Goal: Task Accomplishment & Management: Manage account settings

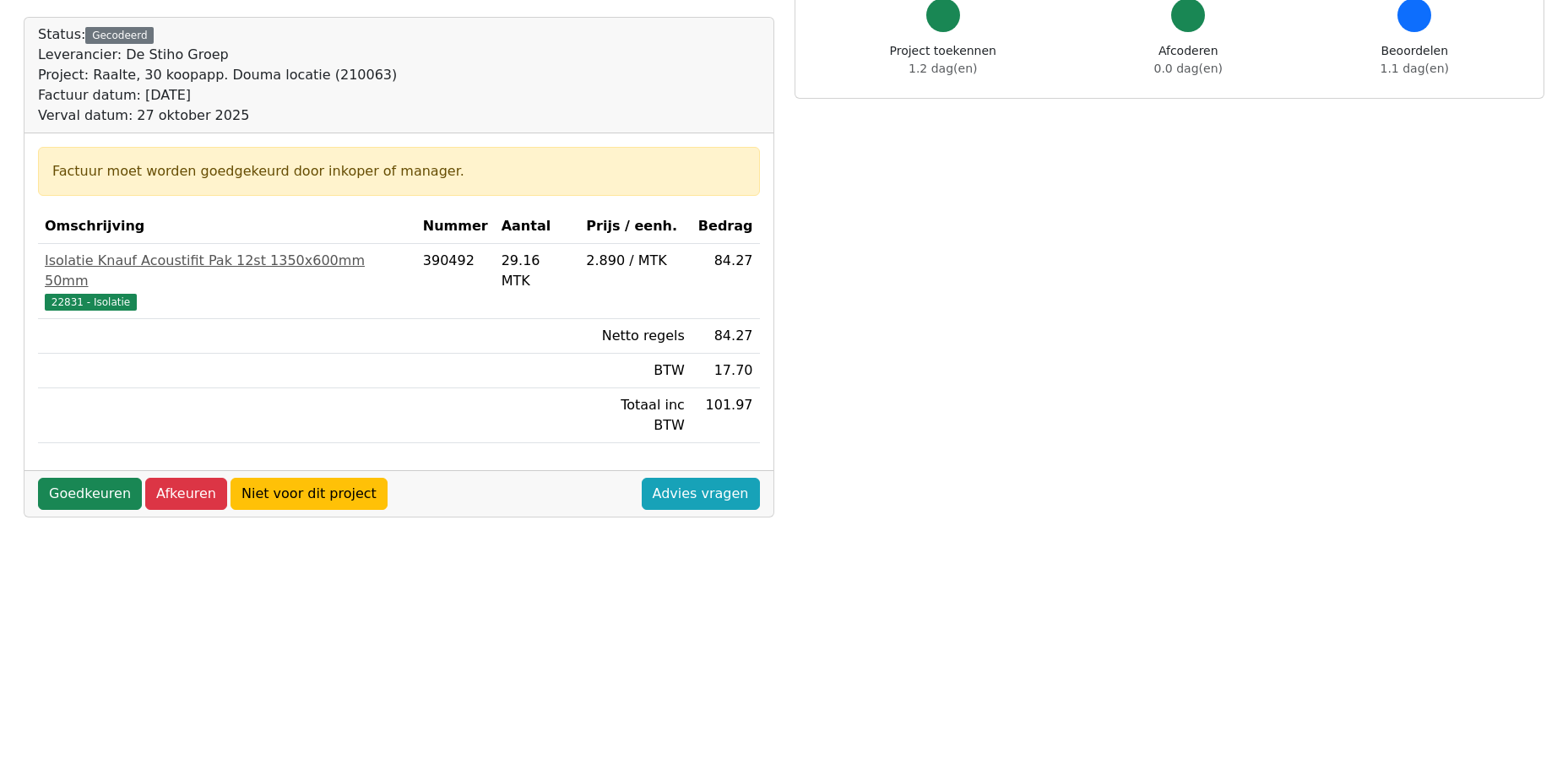
scroll to position [338, 0]
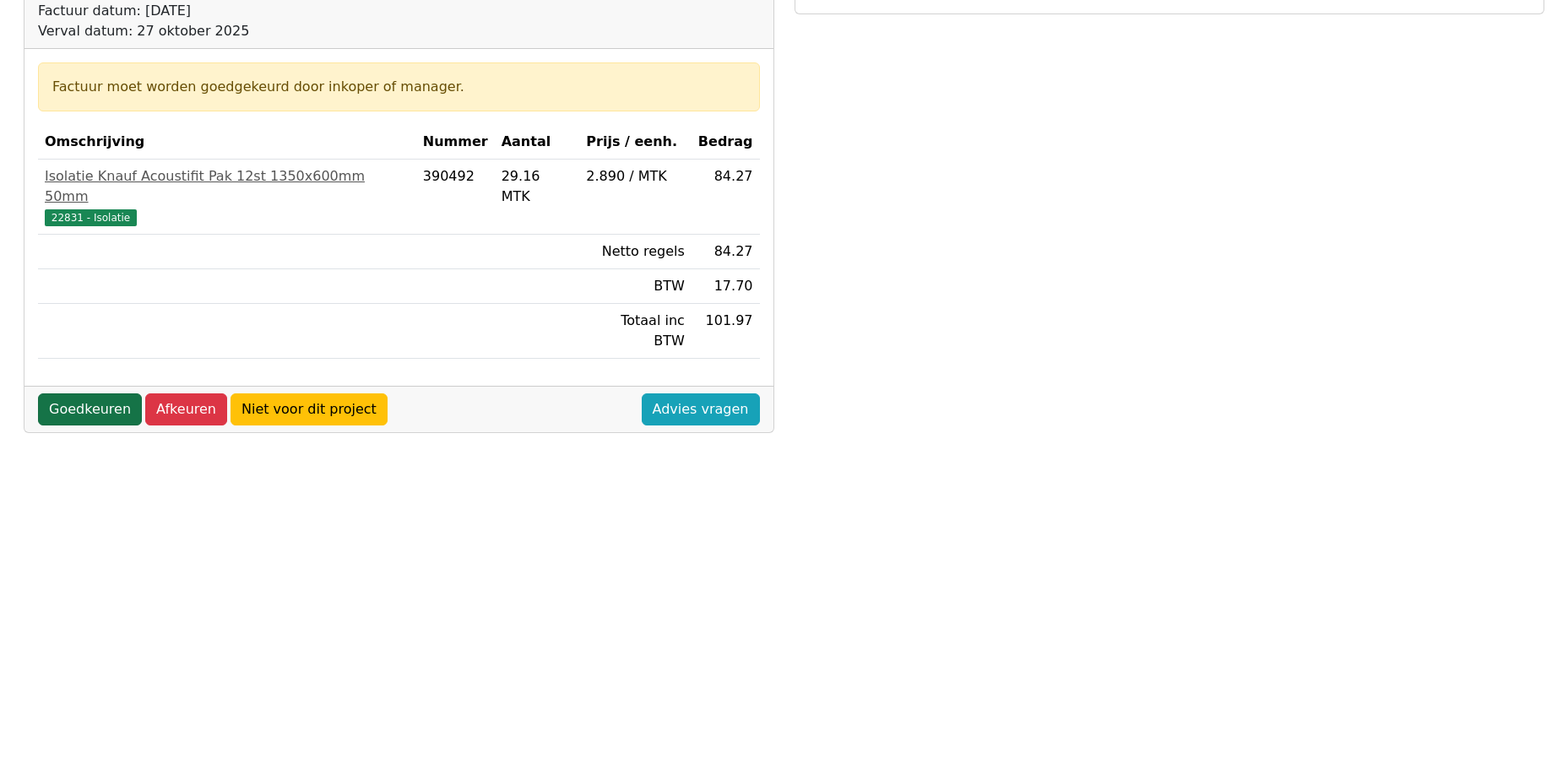
click at [91, 393] on link "Goedkeuren" at bounding box center [89, 409] width 104 height 32
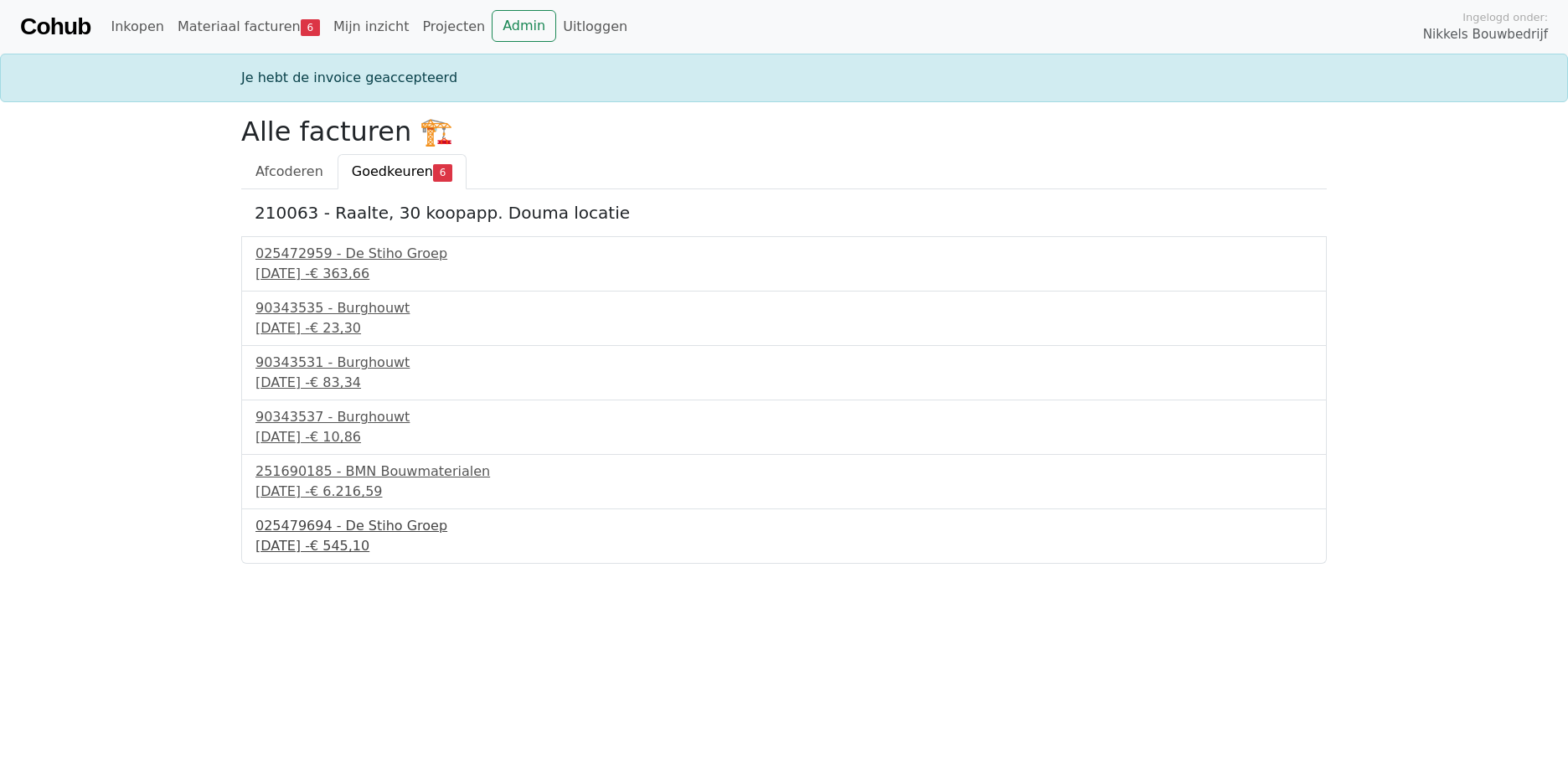
click at [372, 536] on div "025479694 - De Stiho Groep" at bounding box center [784, 526] width 1058 height 20
click at [372, 476] on div "251690185 - BMN Bouwmaterialen" at bounding box center [784, 472] width 1058 height 20
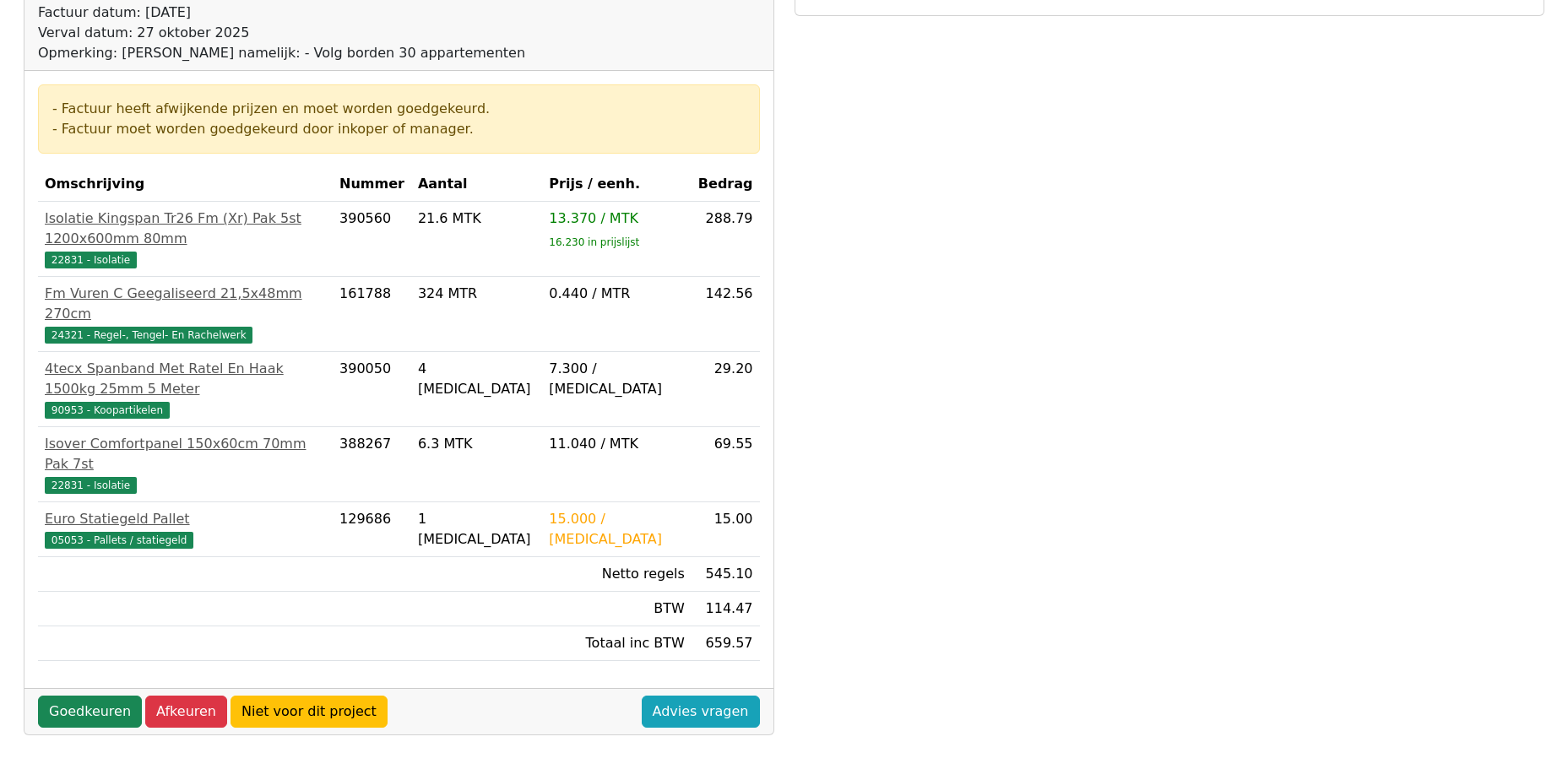
scroll to position [338, 0]
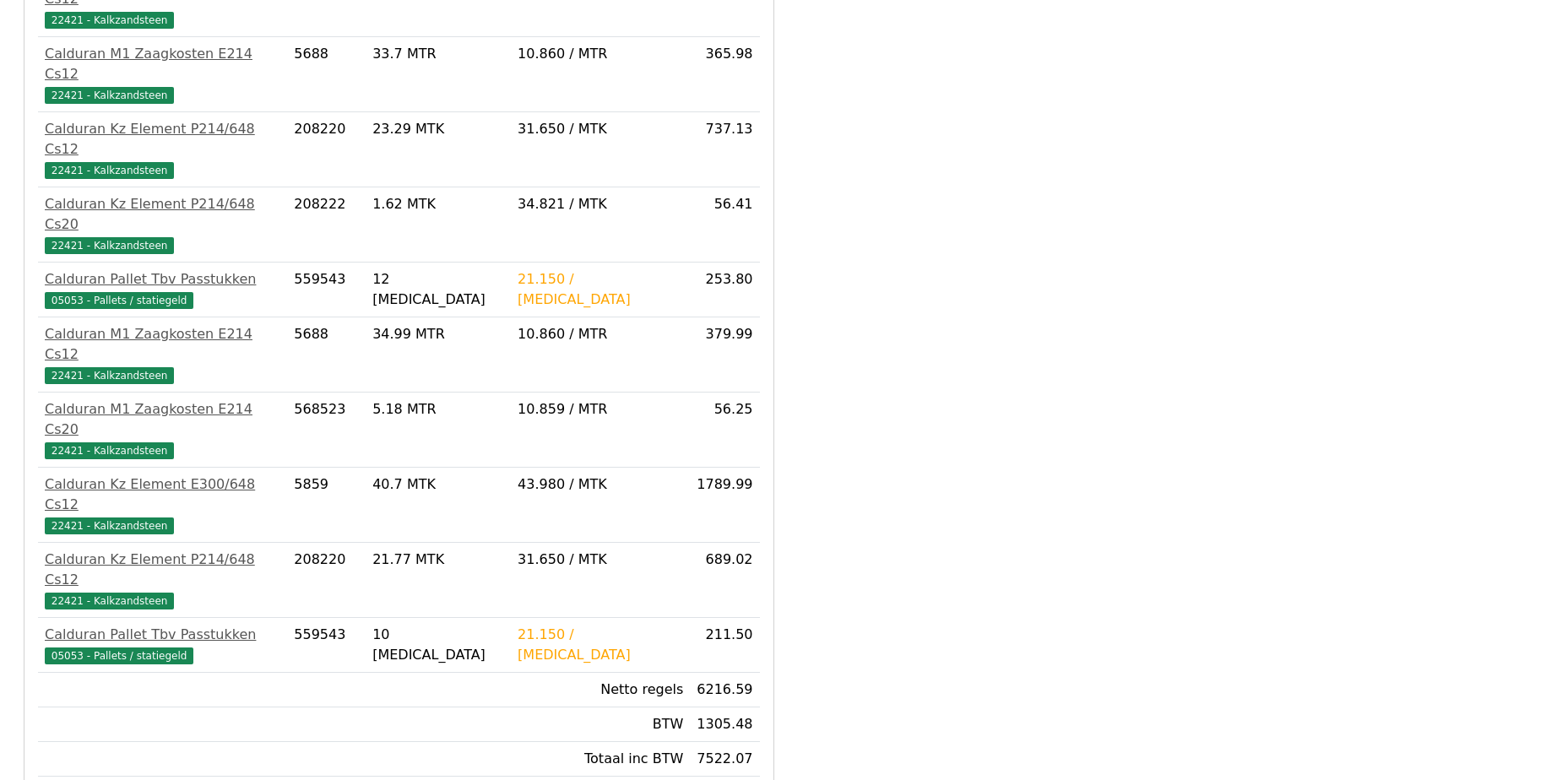
scroll to position [567, 0]
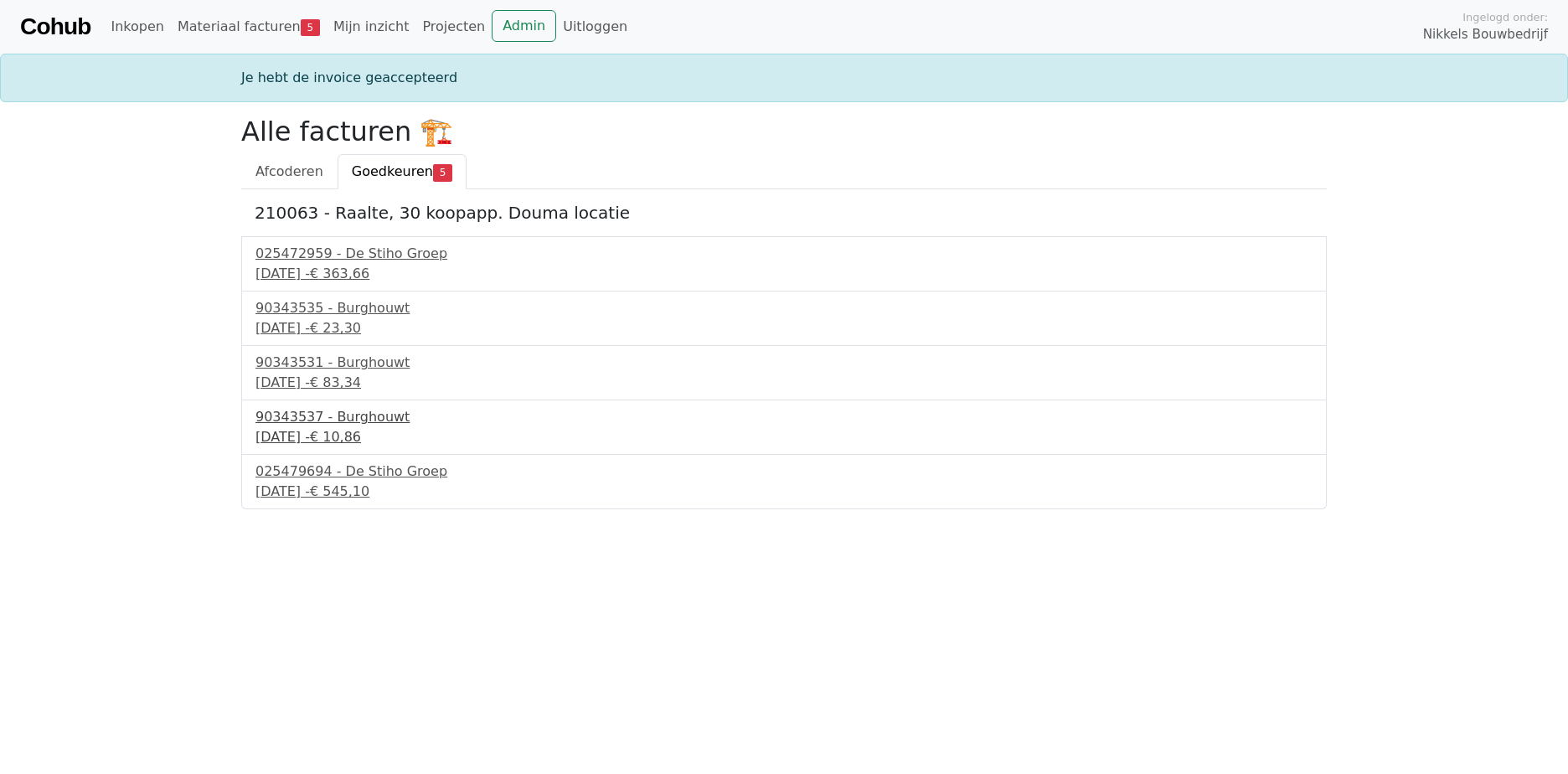
click at [357, 417] on div "90343537 - Burghouwt" at bounding box center [784, 417] width 1058 height 20
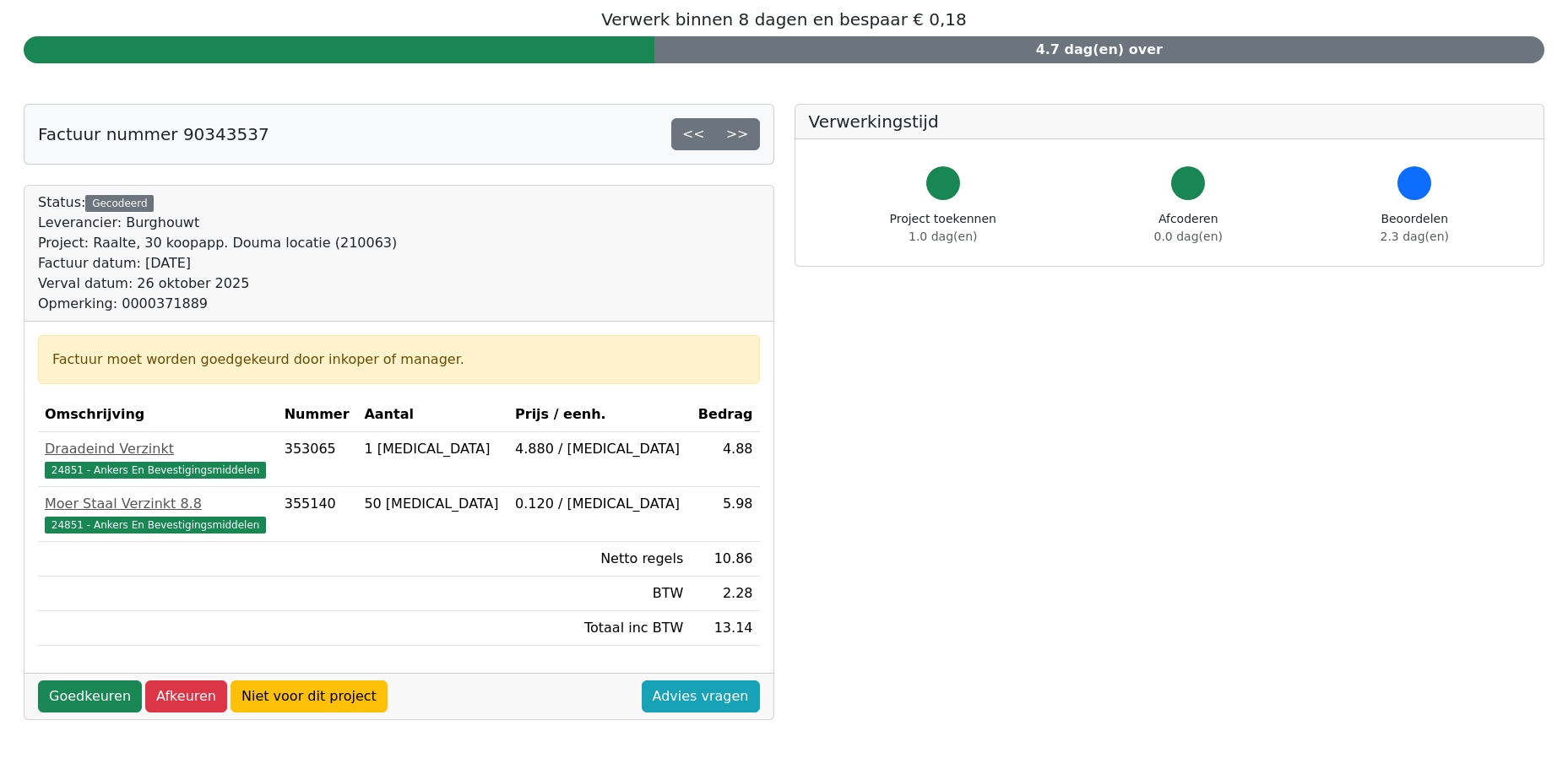
scroll to position [169, 0]
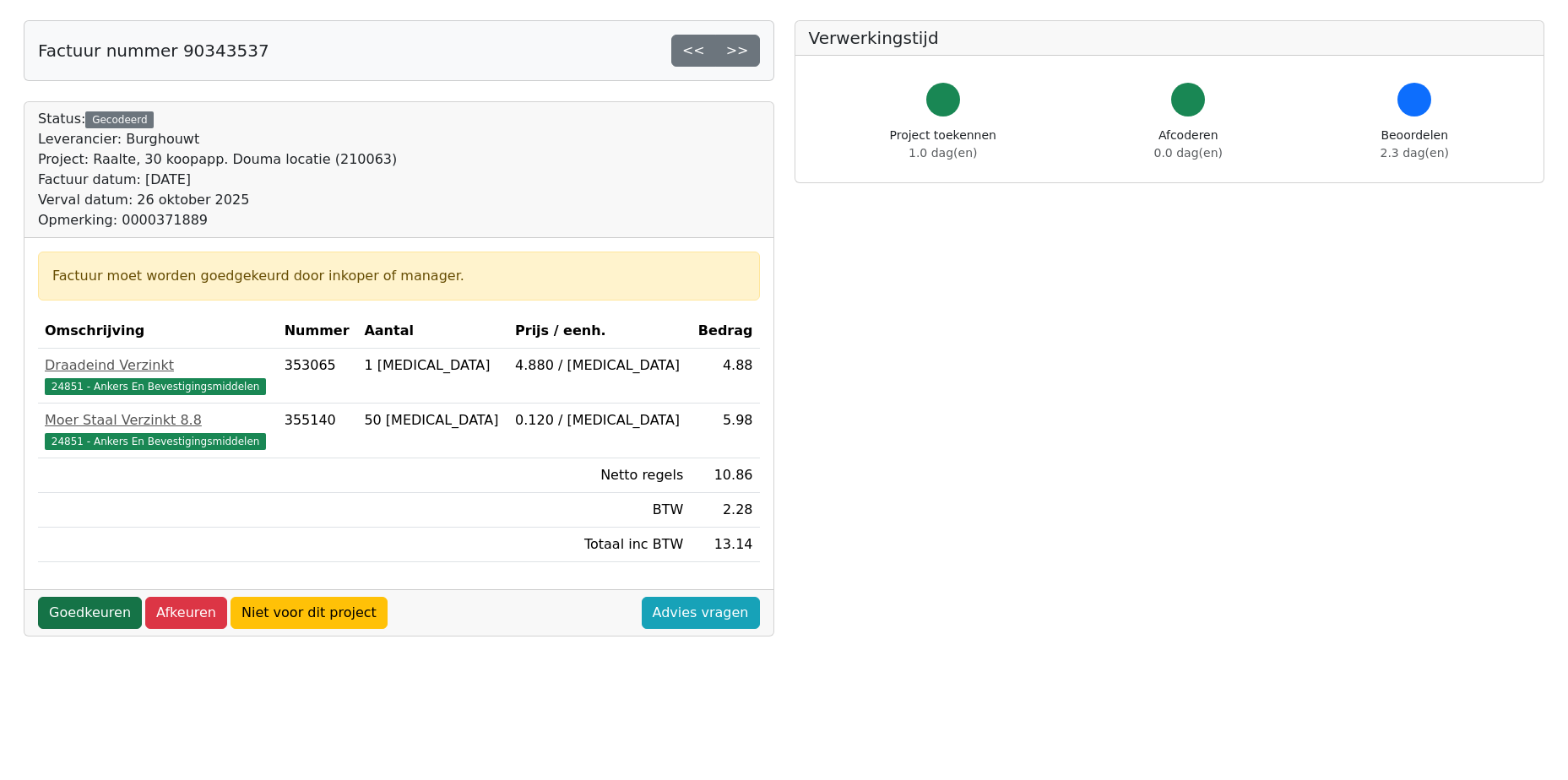
click at [95, 611] on link "Goedkeuren" at bounding box center [89, 613] width 104 height 32
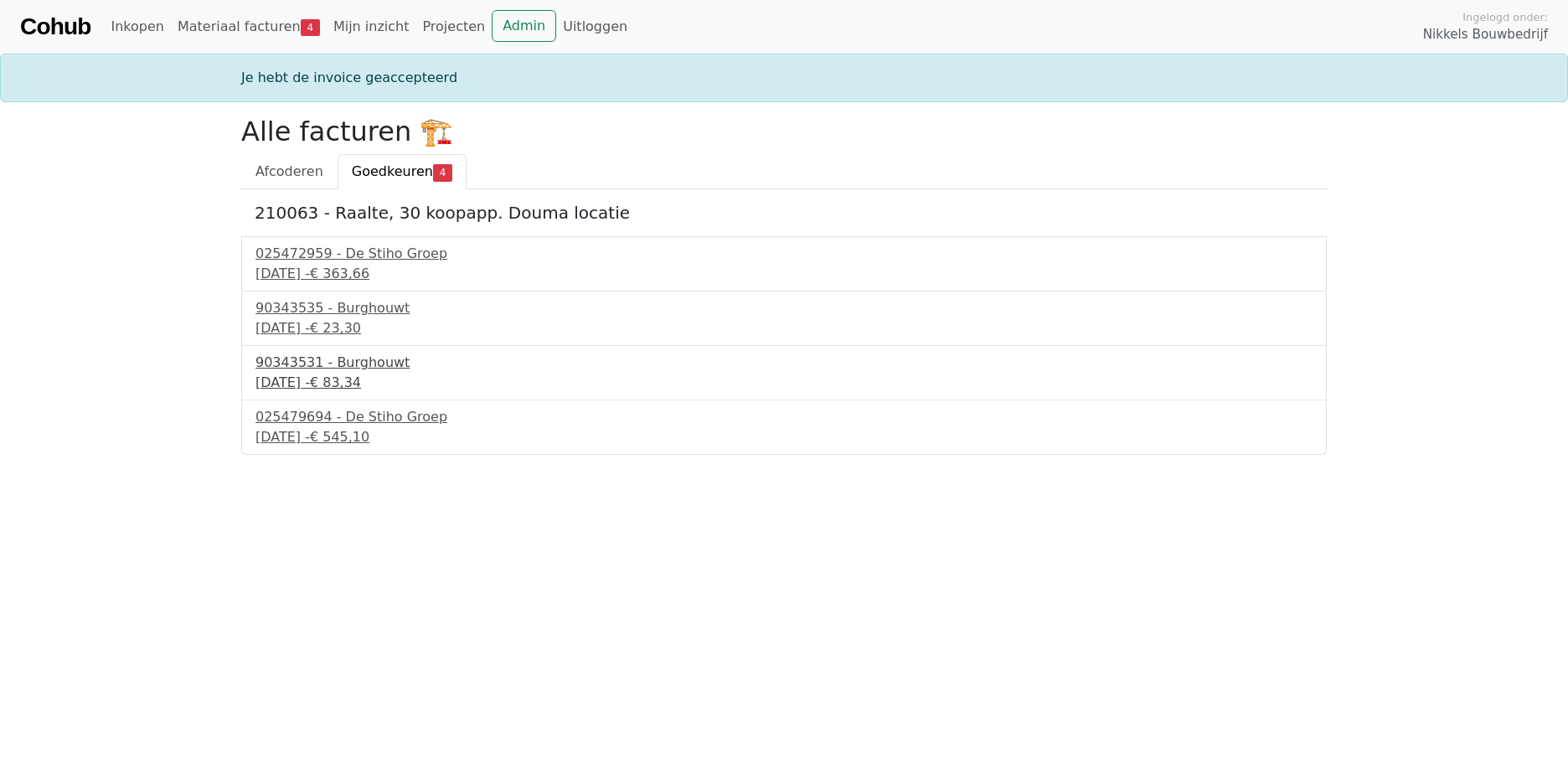
click at [358, 367] on div "90343531 - Burghouwt" at bounding box center [784, 363] width 1058 height 20
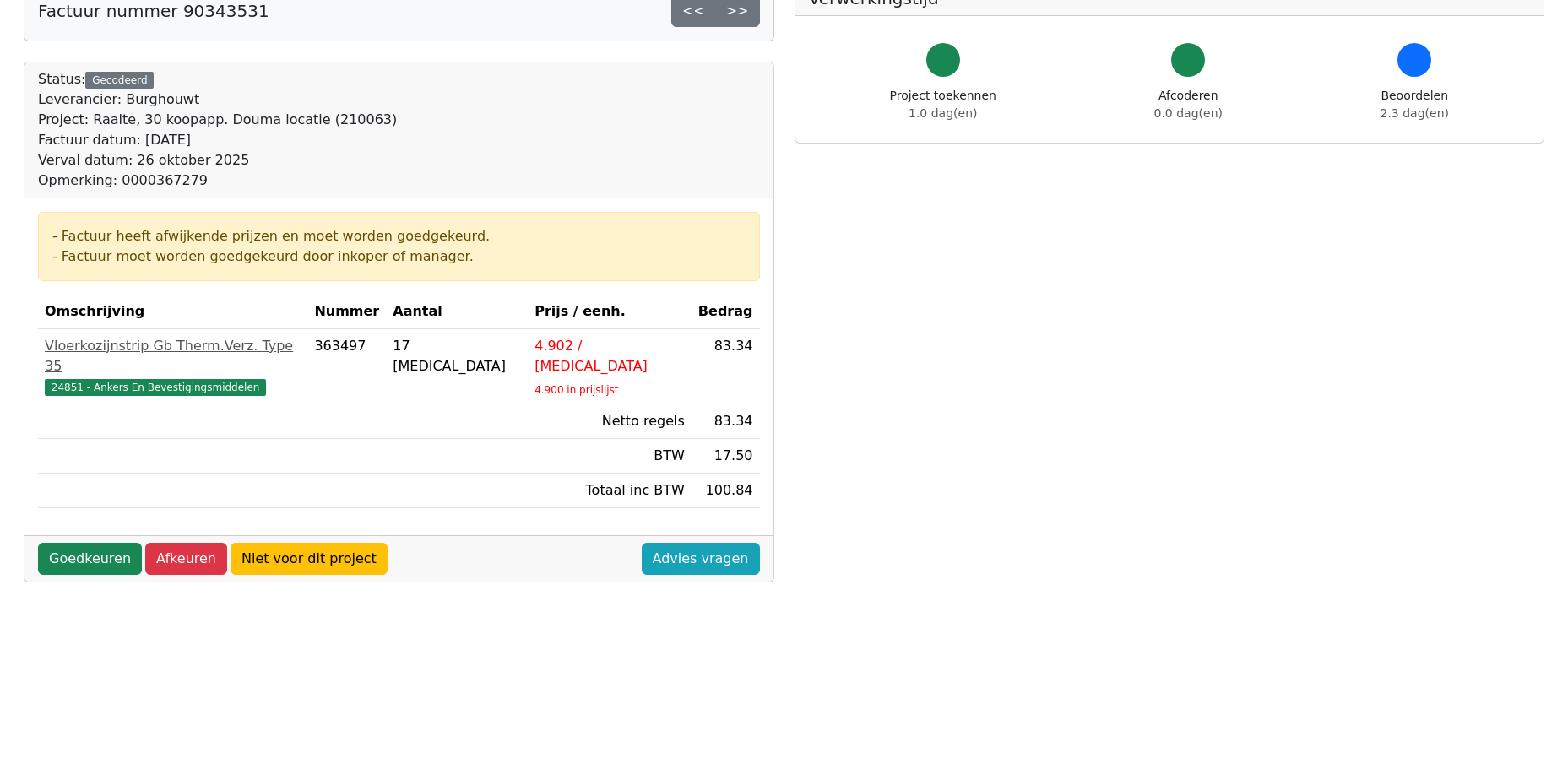
scroll to position [253, 0]
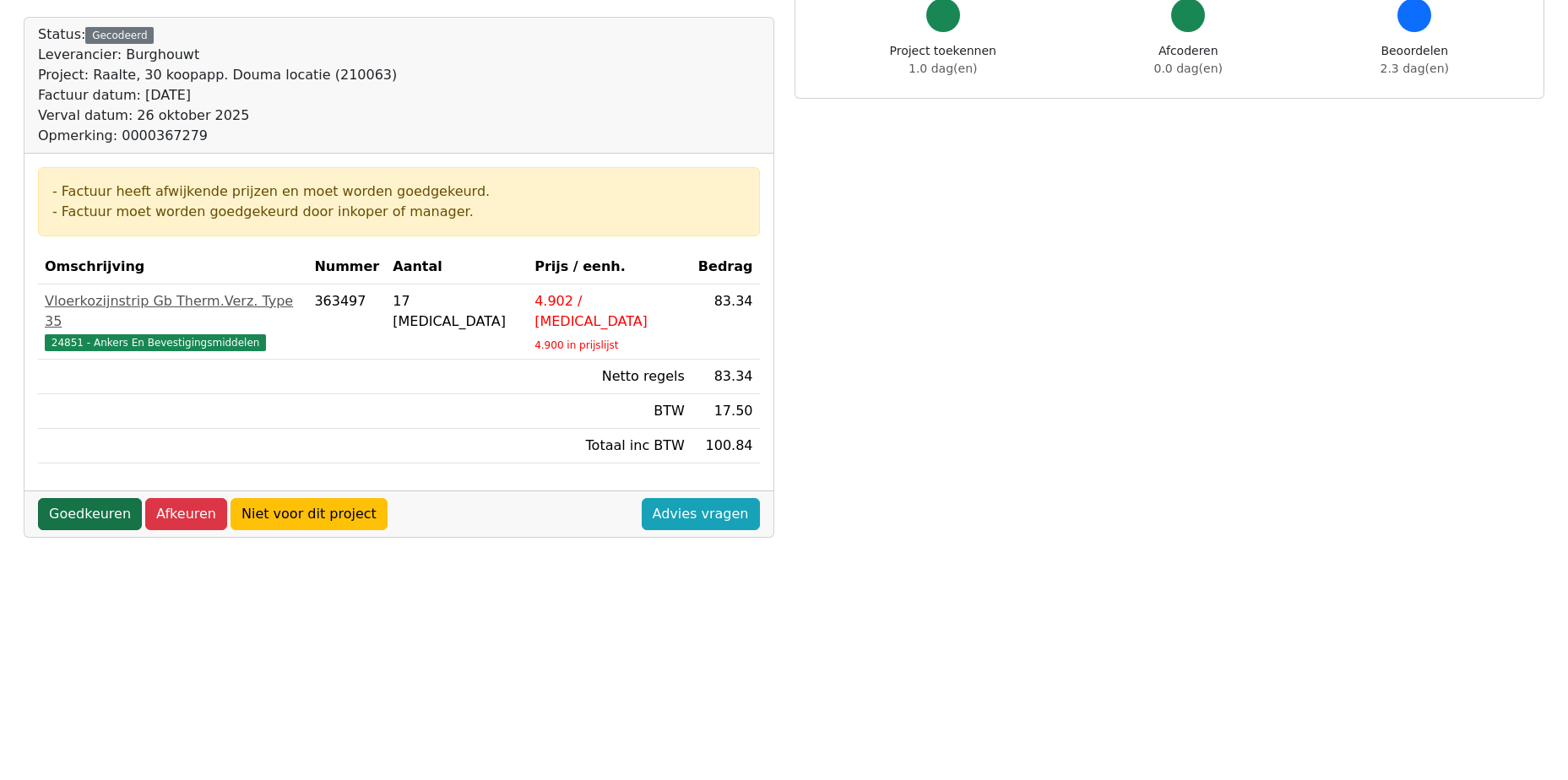
click at [78, 498] on link "Goedkeuren" at bounding box center [89, 514] width 104 height 32
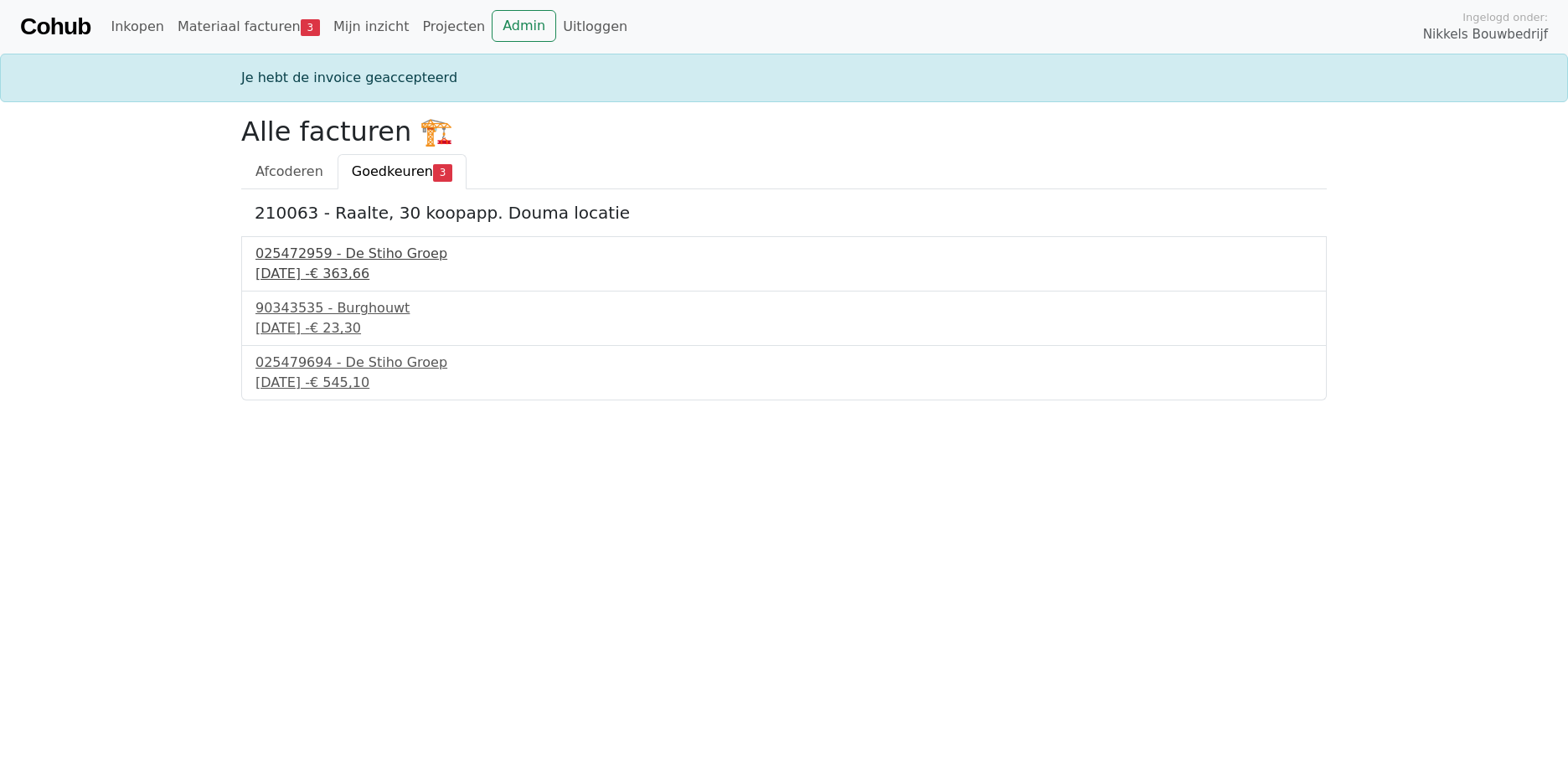
click at [339, 268] on div "25 september 2025 - € 363,66" at bounding box center [784, 274] width 1058 height 20
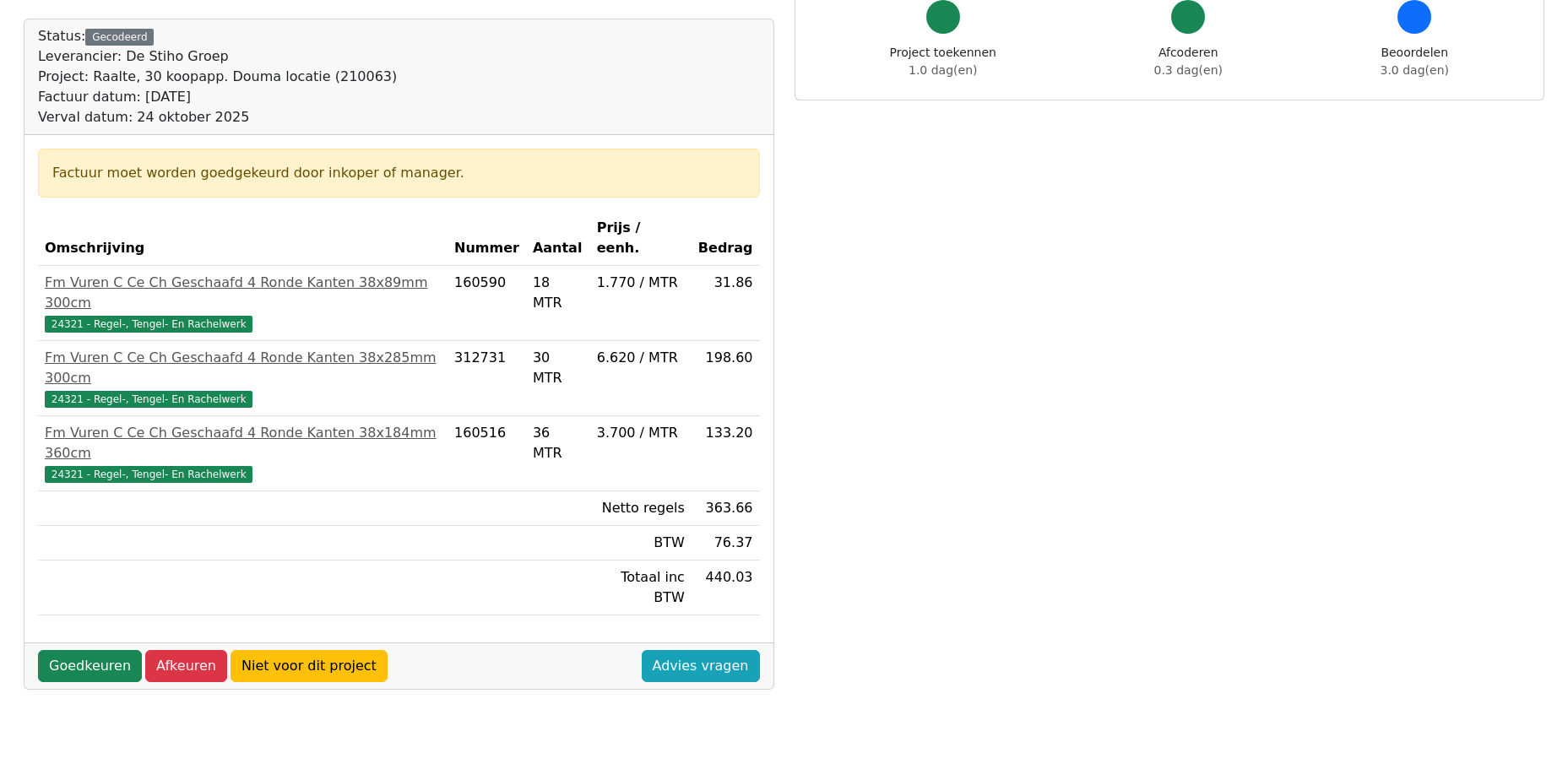
scroll to position [253, 0]
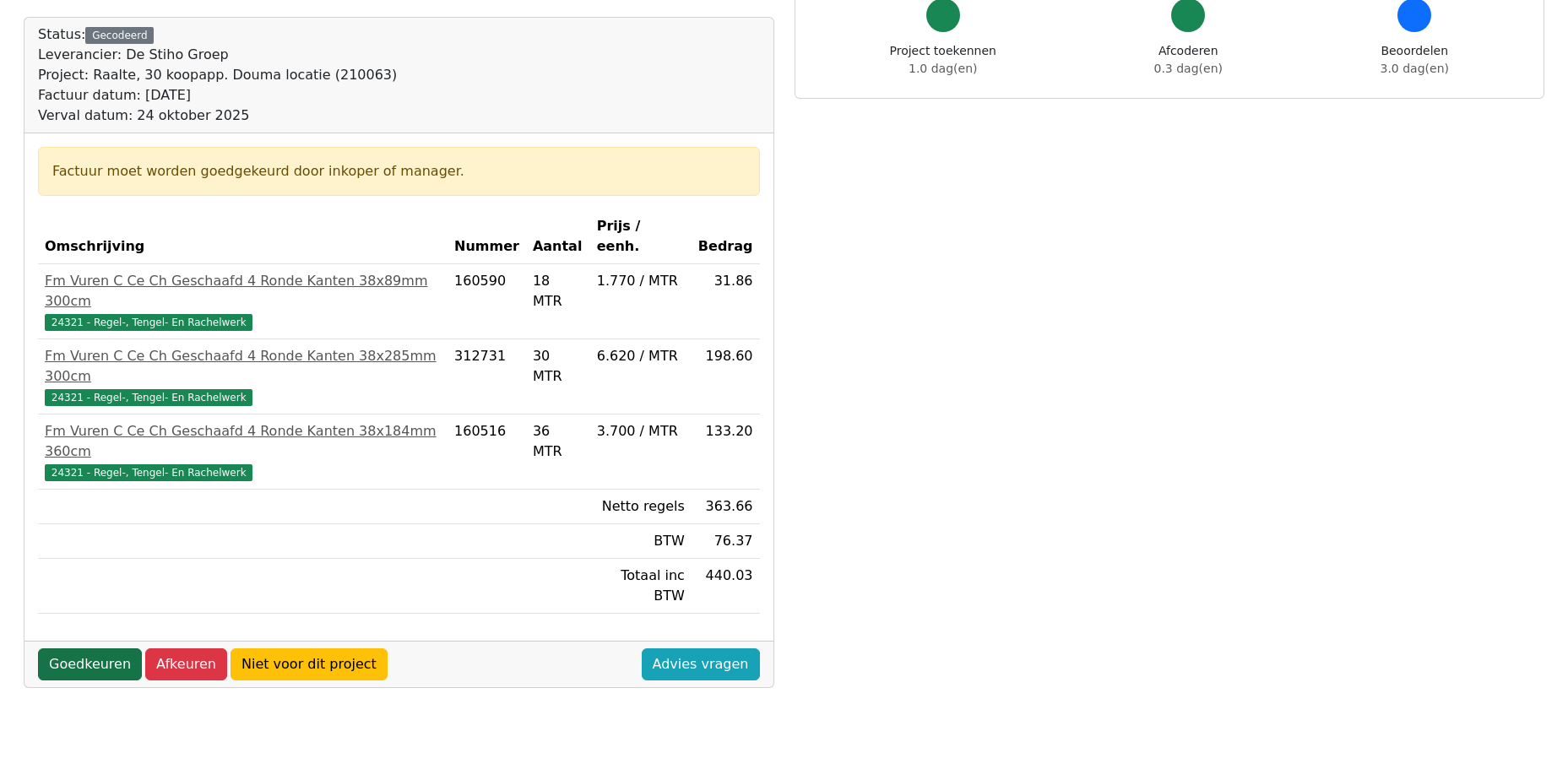
click at [88, 649] on link "Goedkeuren" at bounding box center [89, 665] width 104 height 32
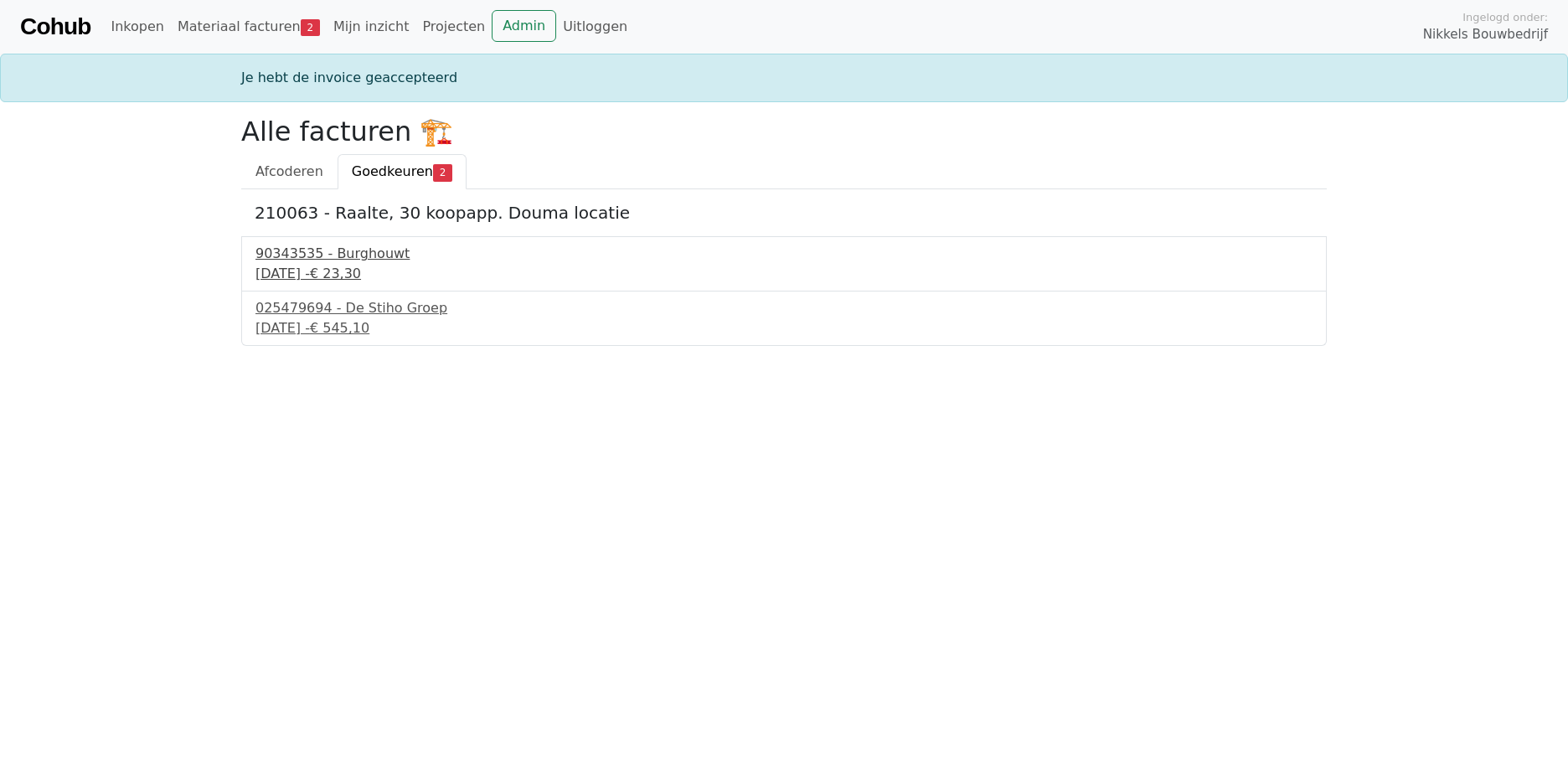
click at [331, 264] on div "[DATE] - € 23,30" at bounding box center [784, 274] width 1058 height 20
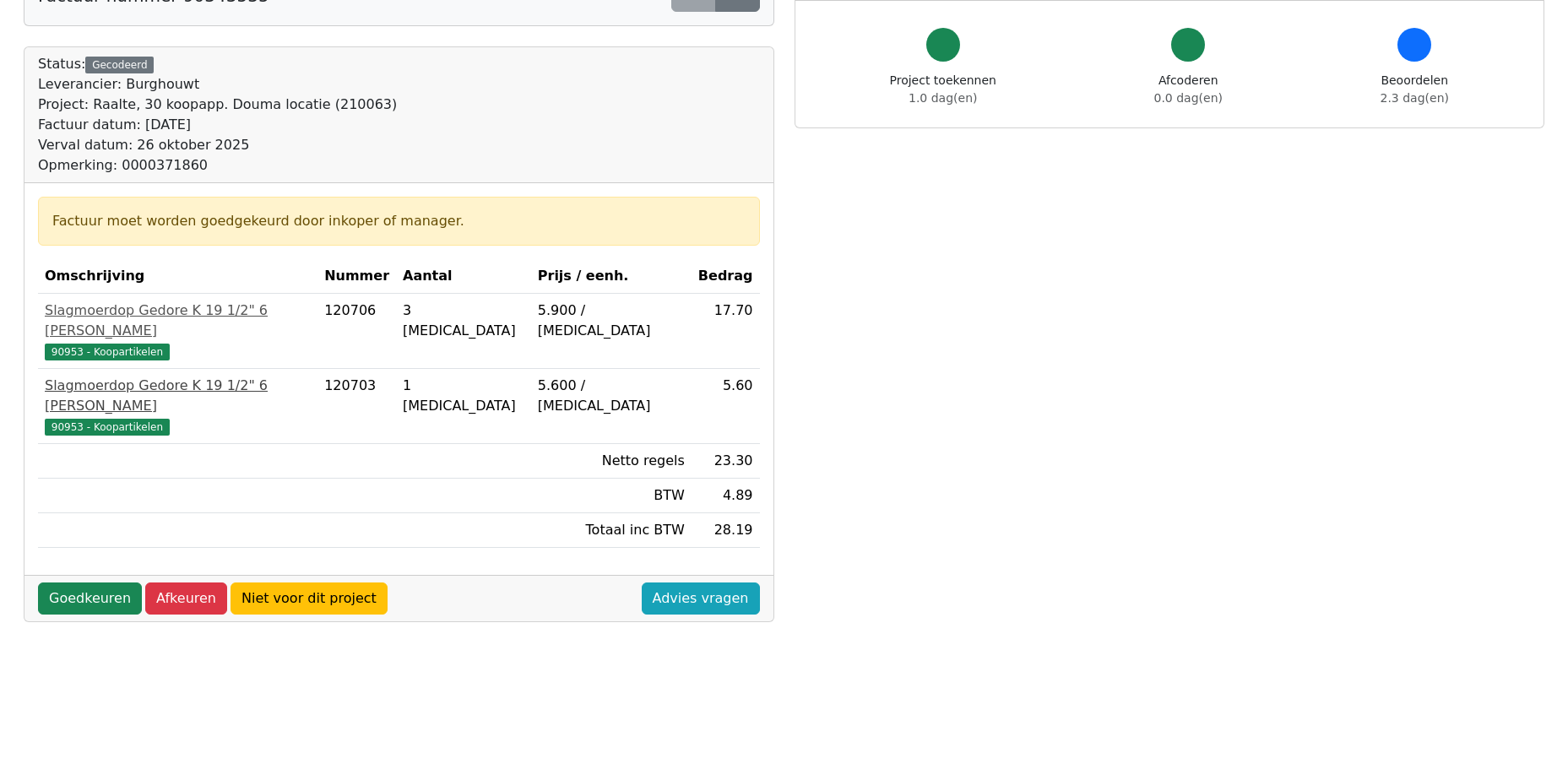
scroll to position [253, 0]
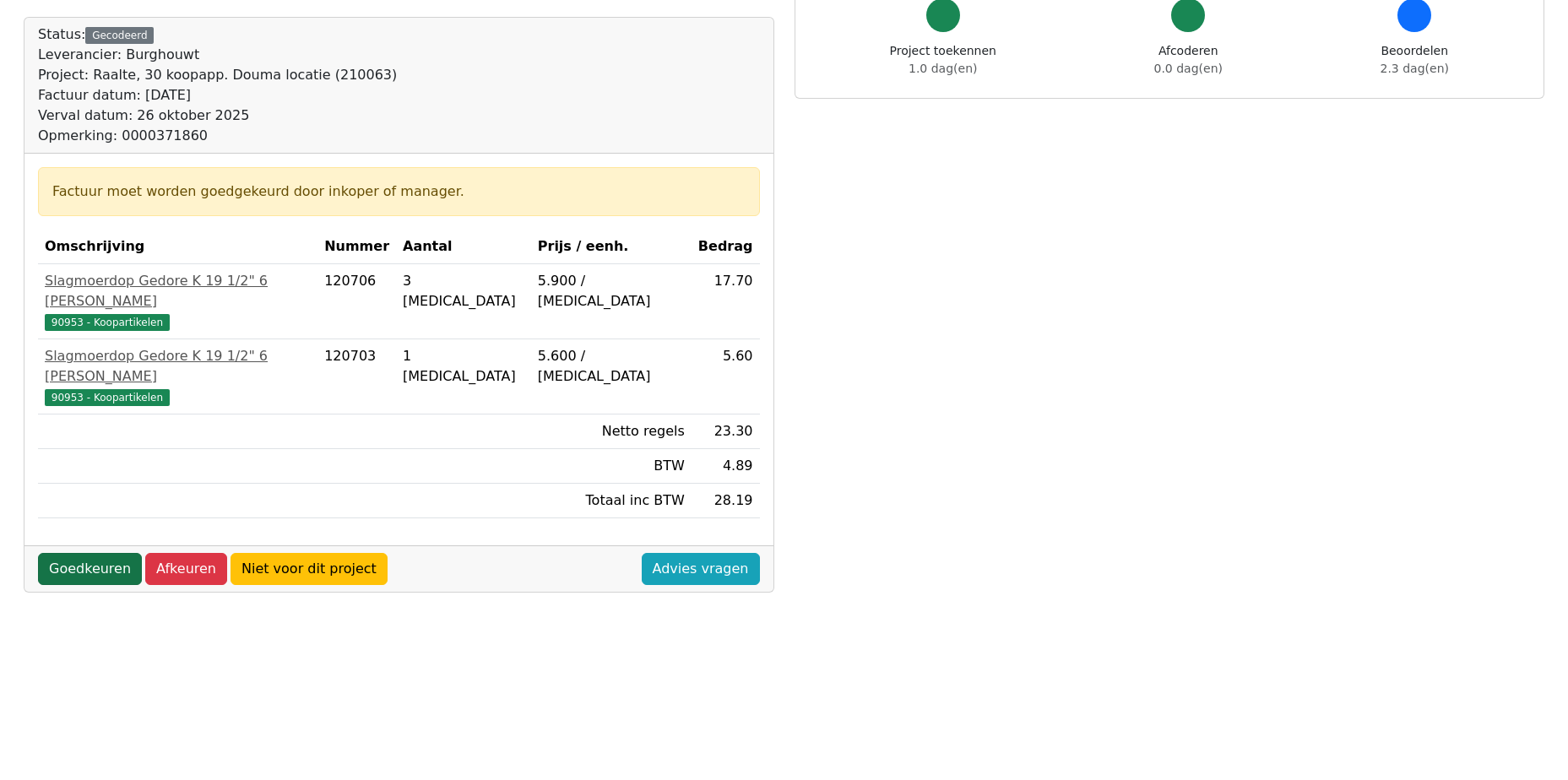
click at [90, 553] on link "Goedkeuren" at bounding box center [89, 569] width 104 height 32
